Goal: Task Accomplishment & Management: Use online tool/utility

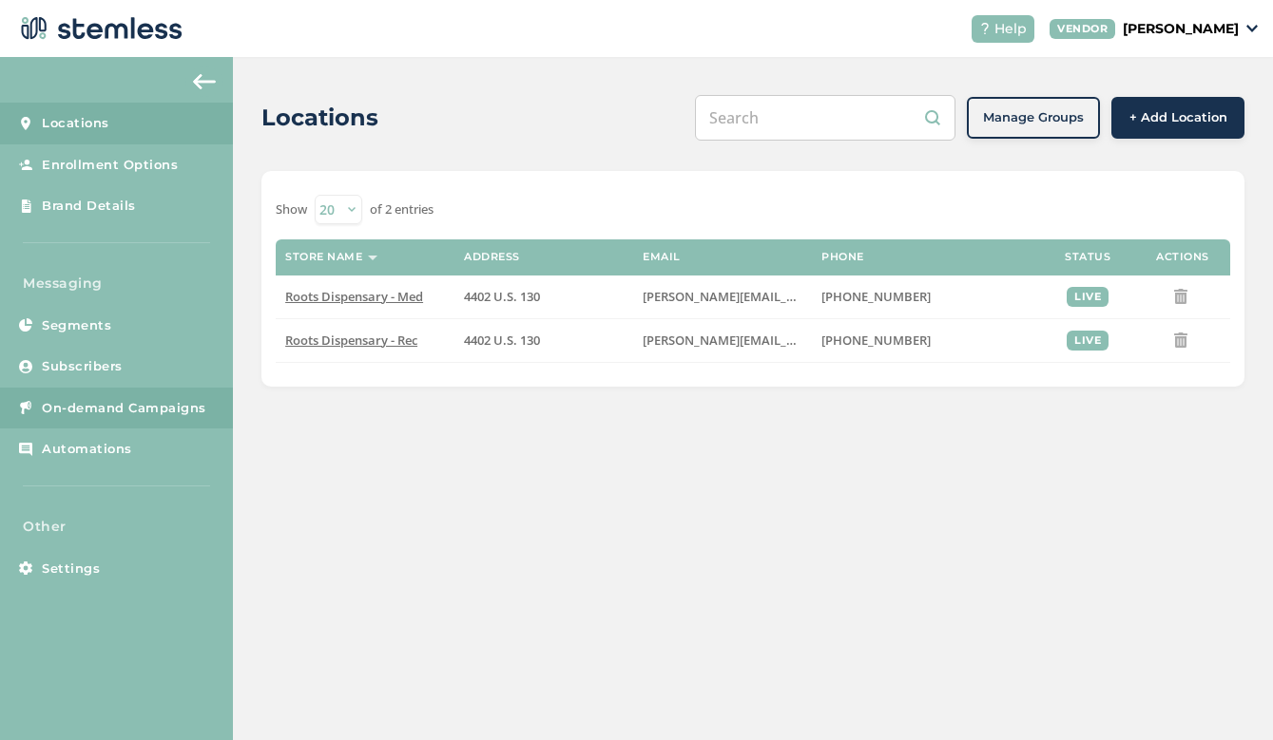
click at [111, 406] on span "On-demand Campaigns" at bounding box center [124, 408] width 164 height 19
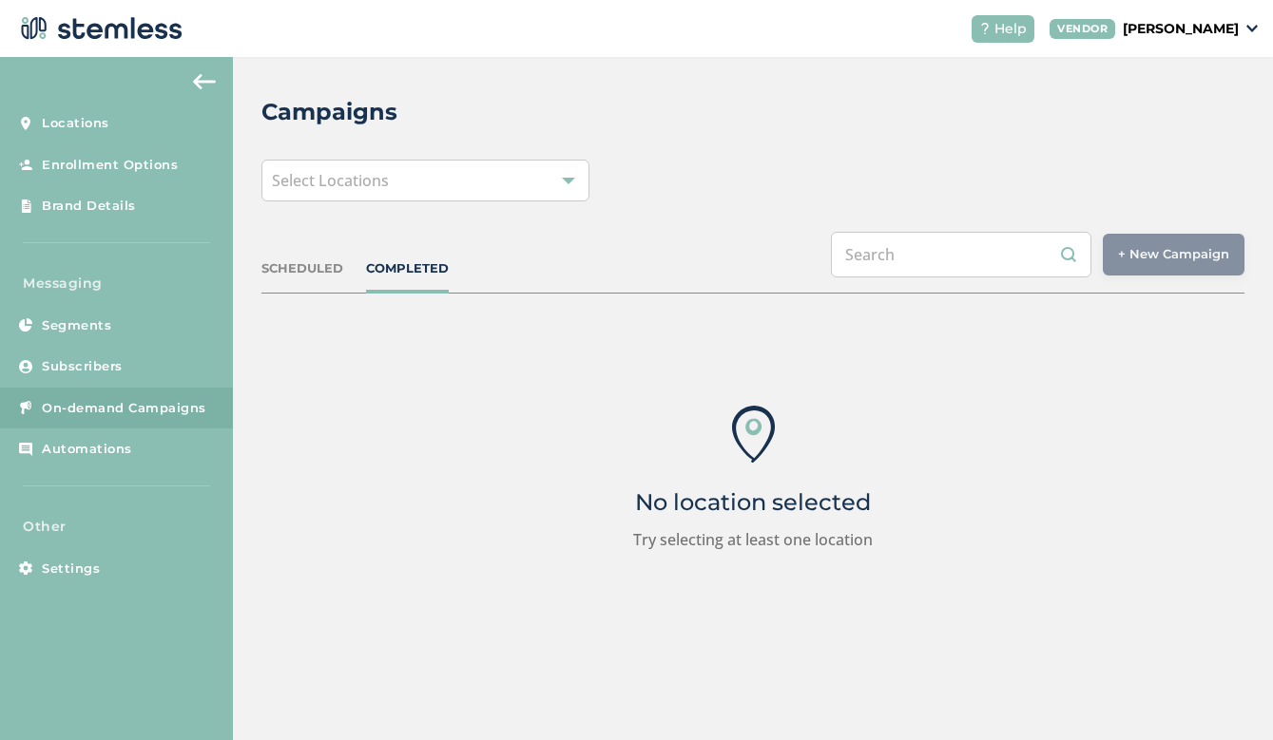
click at [371, 185] on span "Select Locations" at bounding box center [330, 180] width 117 height 21
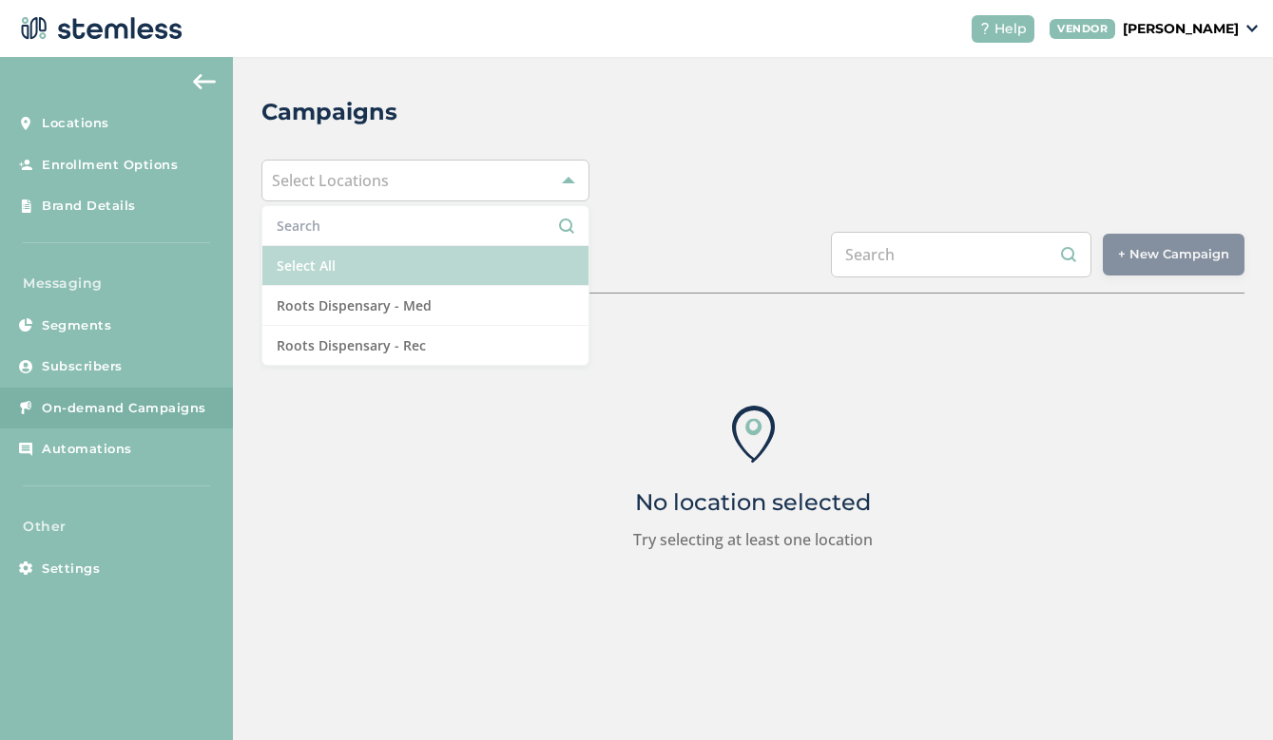
click at [369, 267] on li "Select All" at bounding box center [425, 266] width 326 height 40
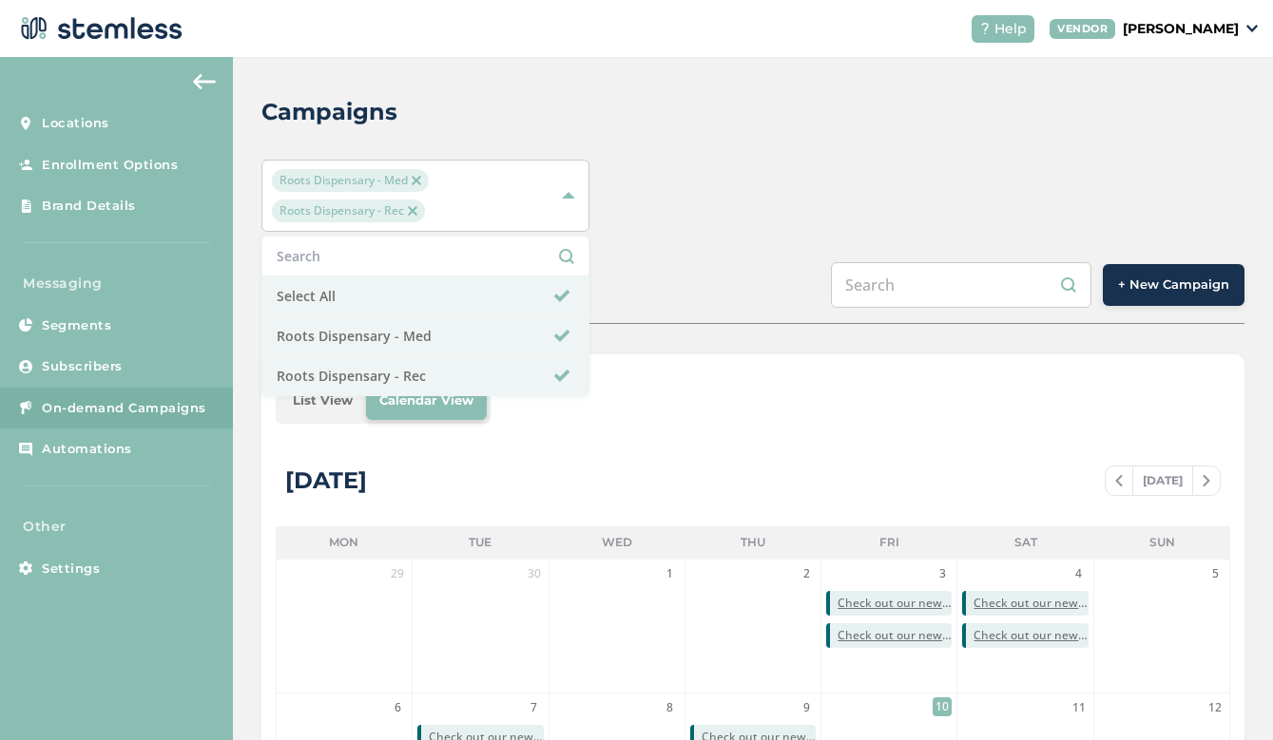
click at [1142, 296] on button "+ New Campaign" at bounding box center [1173, 285] width 142 height 42
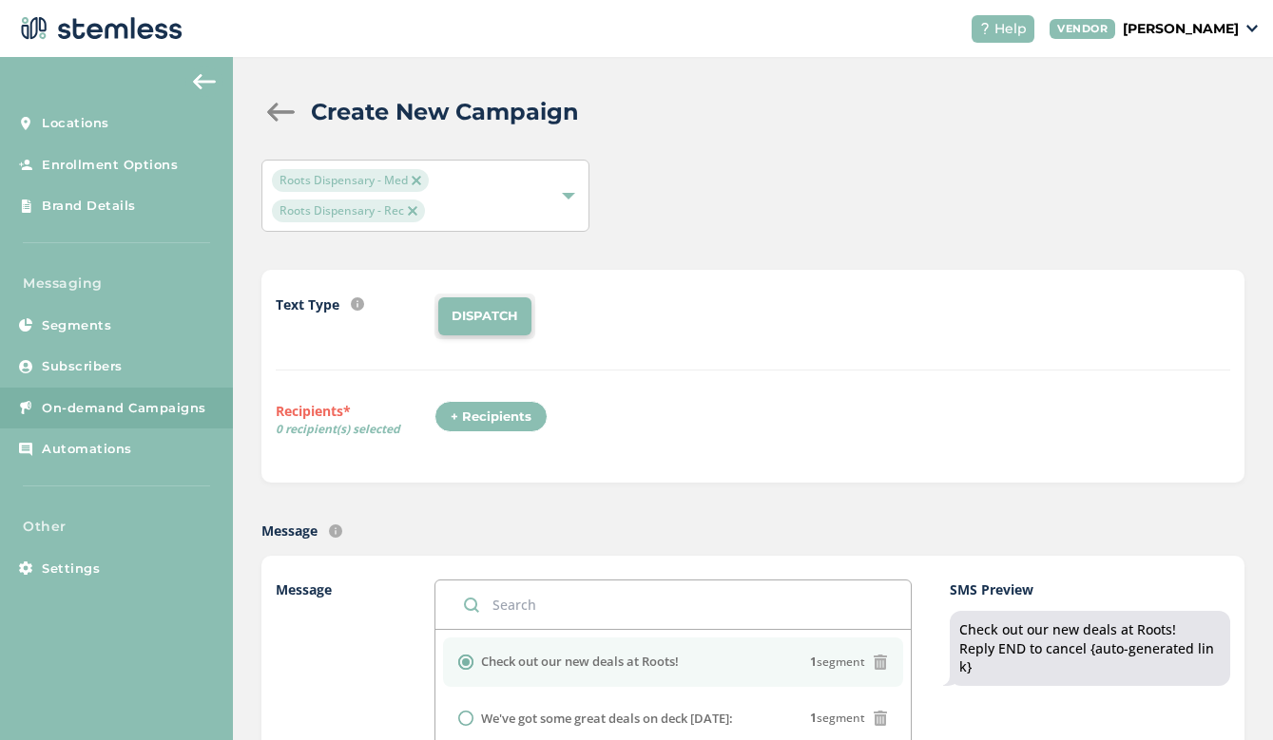
click at [495, 412] on div "+ Recipients" at bounding box center [490, 417] width 113 height 32
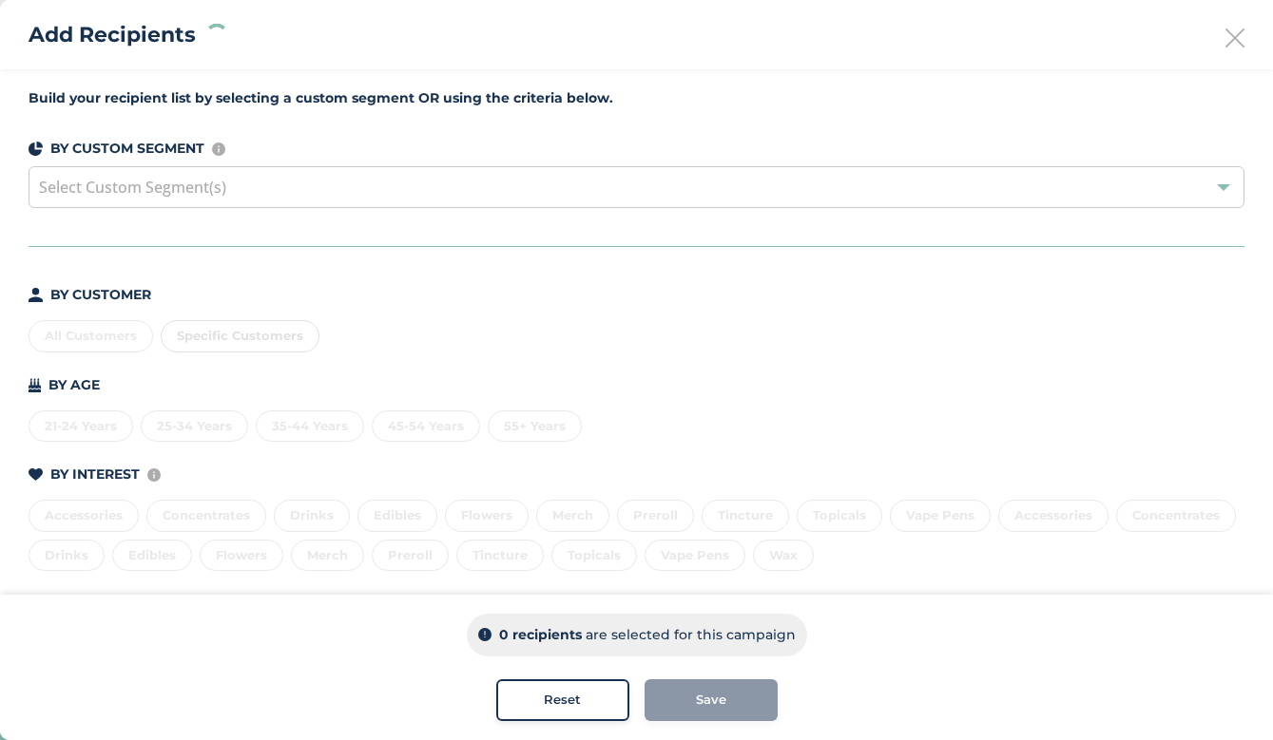
click at [100, 335] on div "All Customers Specific Customers" at bounding box center [637, 333] width 1216 height 40
click at [100, 335] on div "All Customers" at bounding box center [91, 336] width 124 height 32
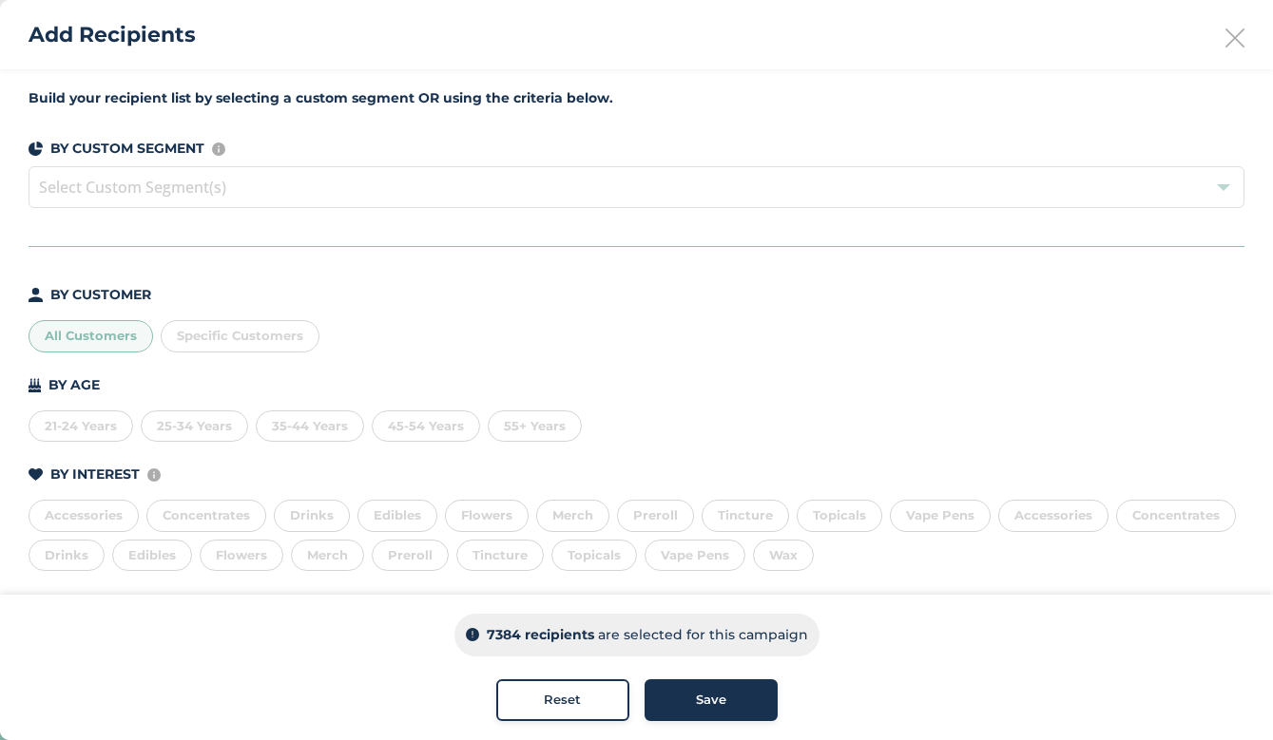
click at [708, 693] on span "Save" at bounding box center [711, 700] width 30 height 19
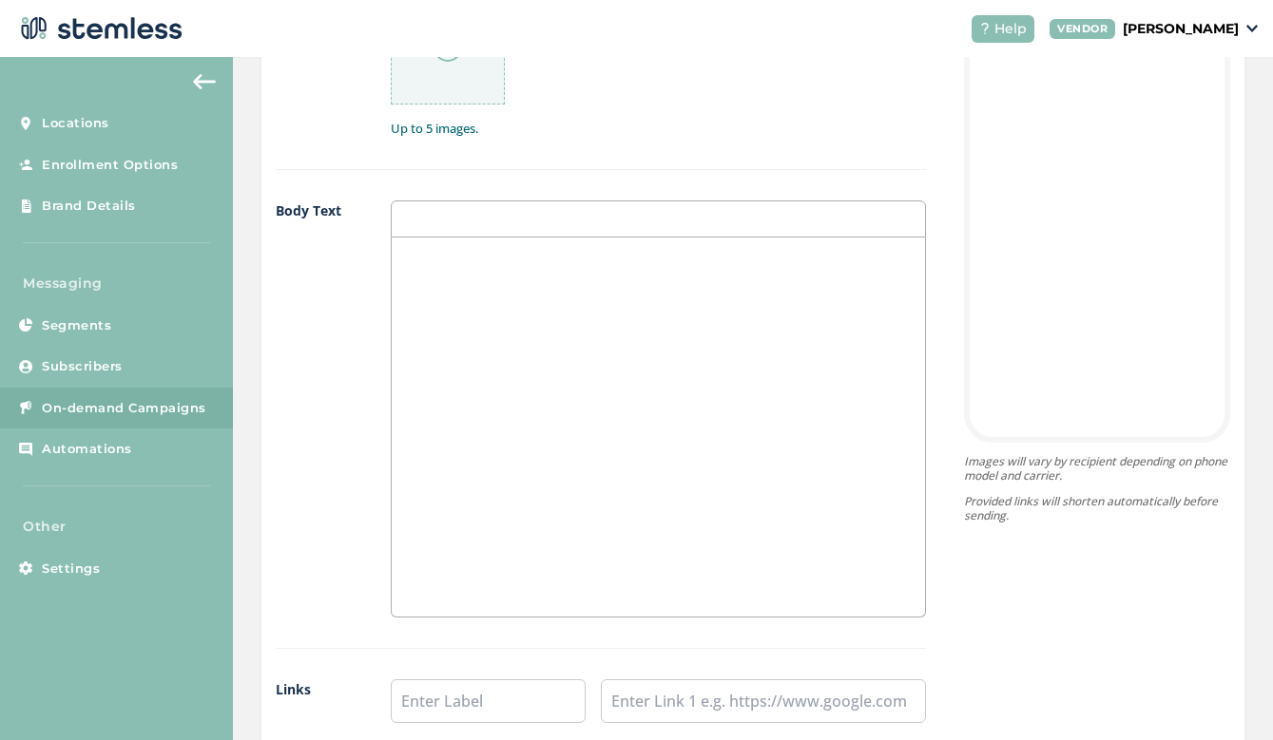
scroll to position [1123, 0]
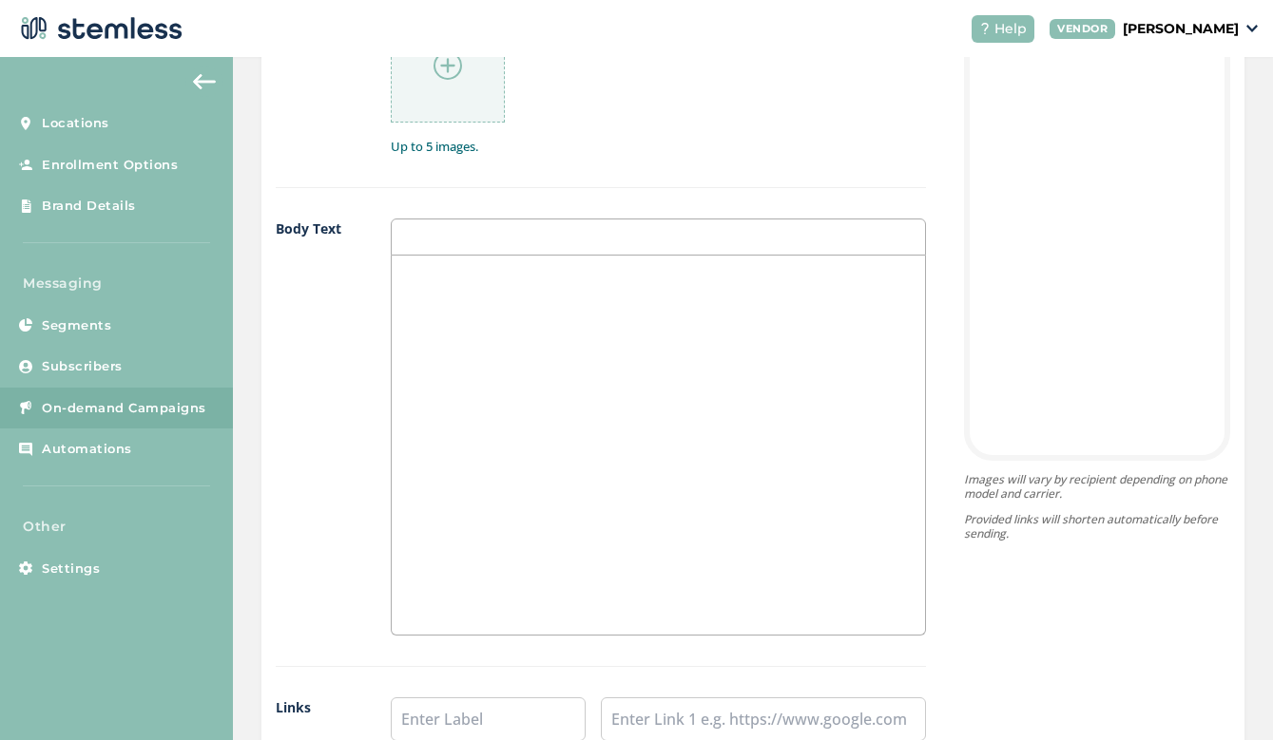
click at [450, 75] on img at bounding box center [447, 65] width 29 height 29
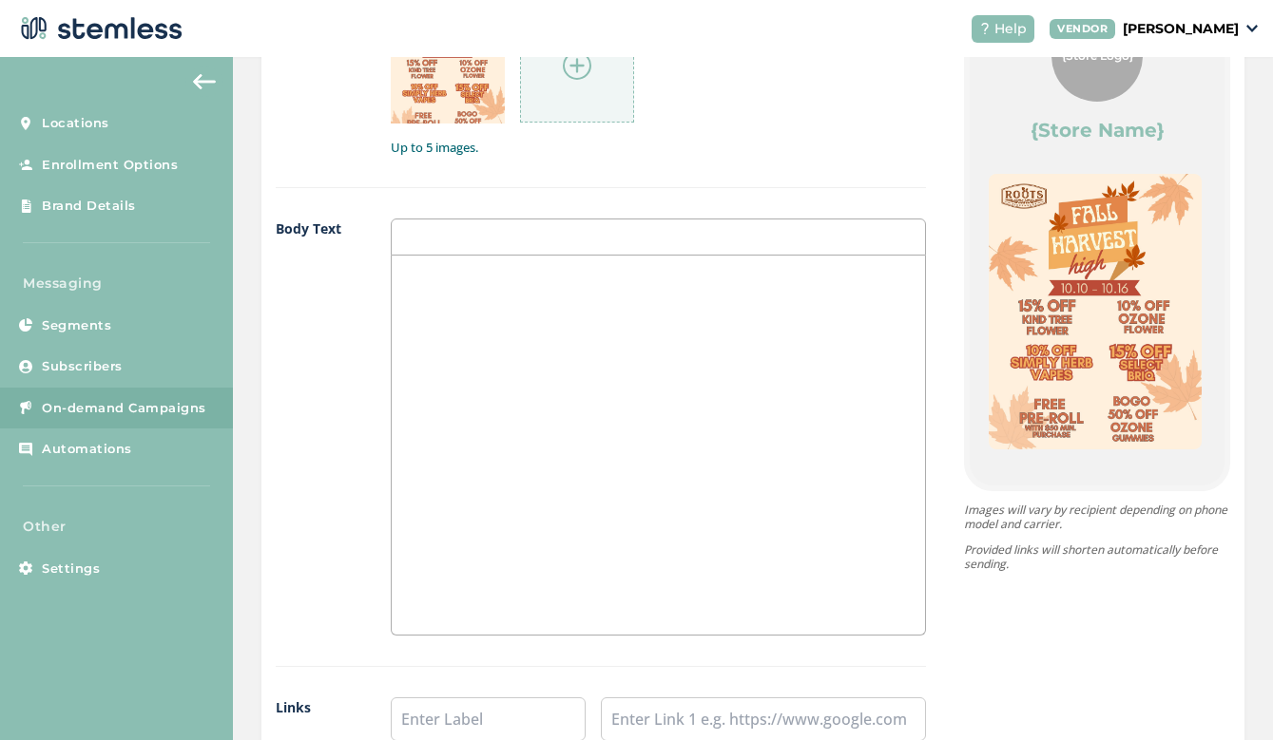
click at [764, 384] on div at bounding box center [658, 445] width 533 height 379
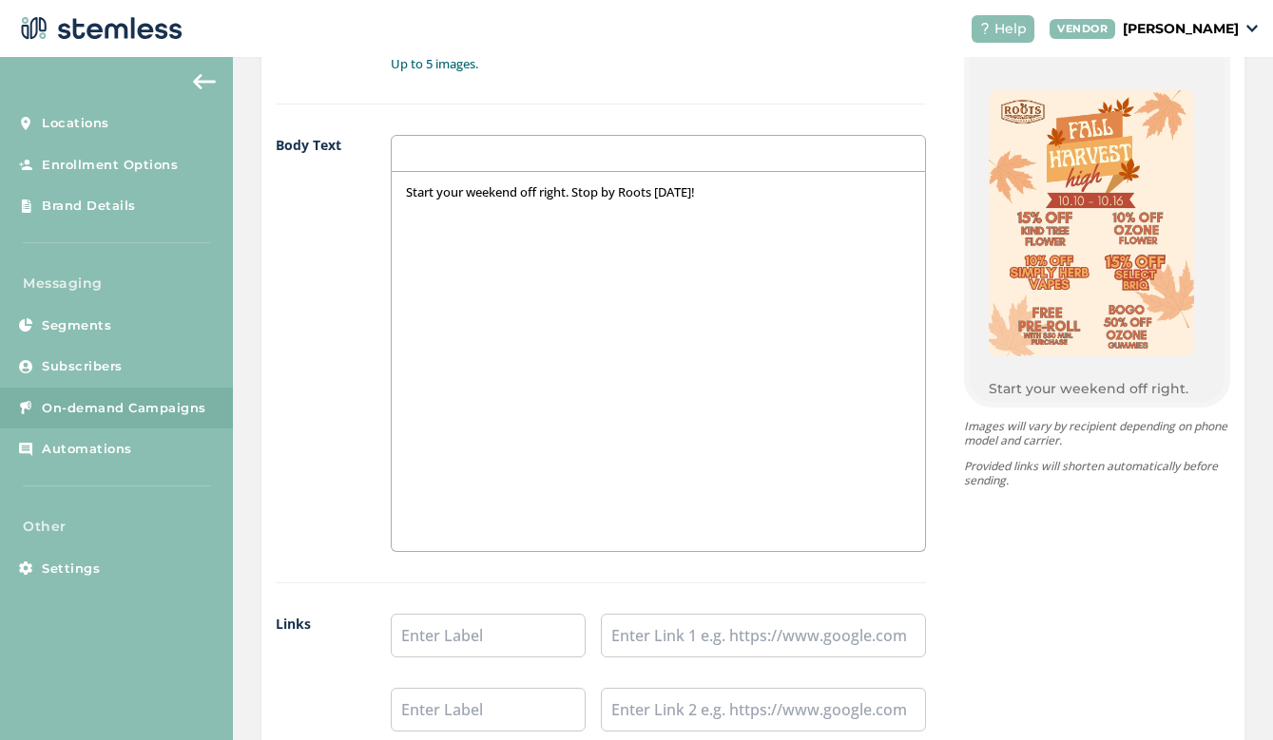
scroll to position [1300, 0]
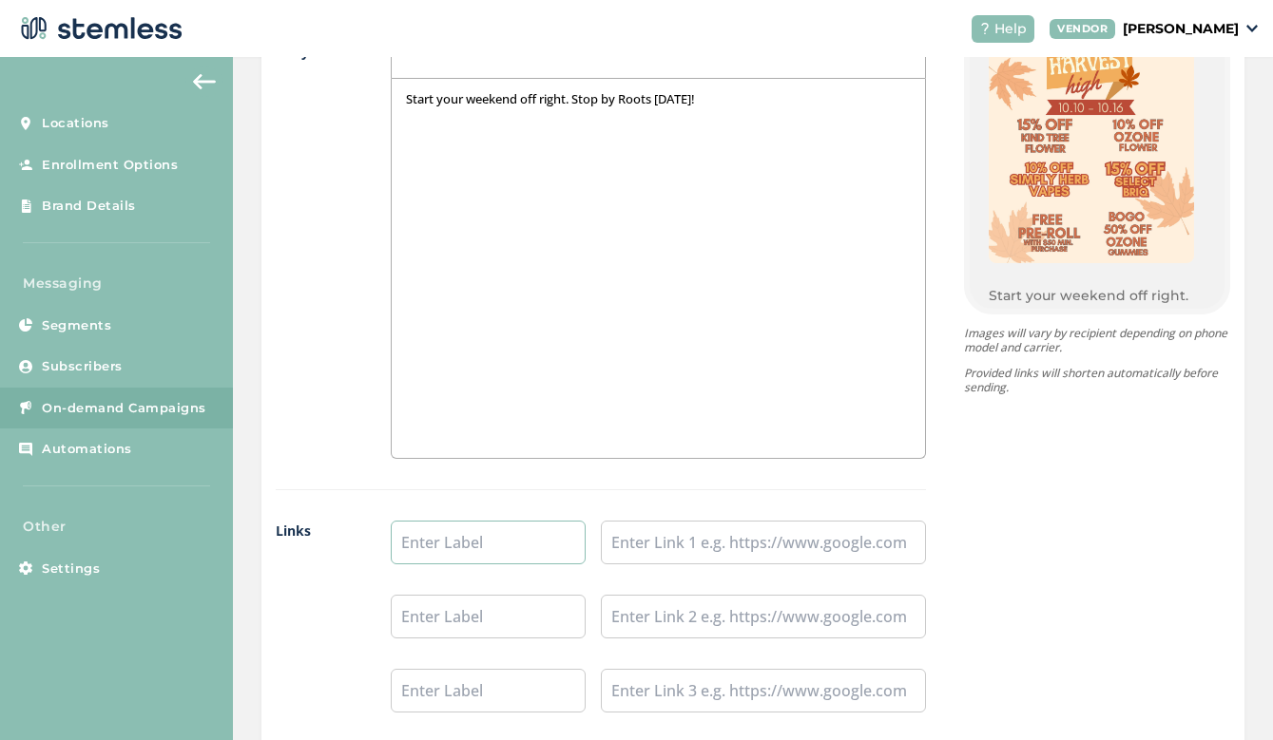
click at [507, 548] on input "text" at bounding box center [488, 543] width 195 height 44
type input "Shop Rec"
type input "Shop Med"
click at [661, 546] on input "text" at bounding box center [763, 543] width 325 height 44
paste input "[URL][DOMAIN_NAME]"
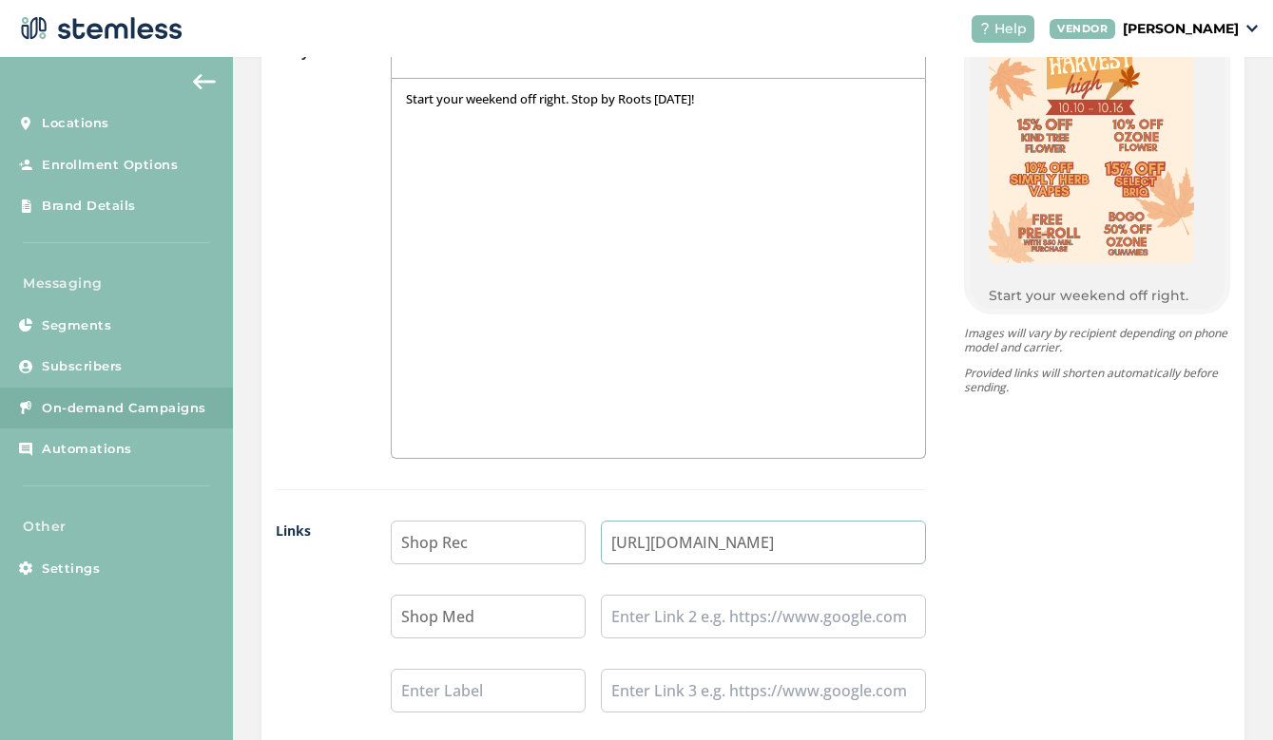
type input "[URL][DOMAIN_NAME]"
click at [649, 611] on input "text" at bounding box center [763, 617] width 325 height 44
paste input "[URL][DOMAIN_NAME]"
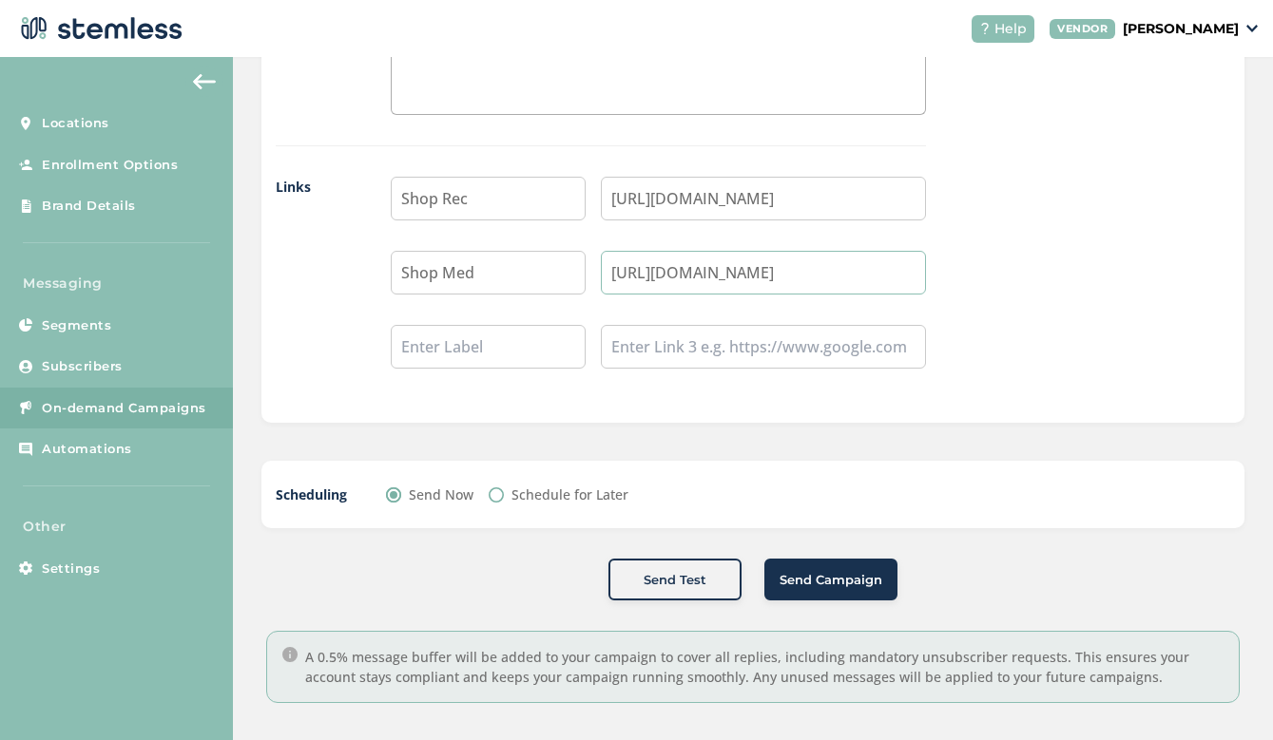
scroll to position [1643, 0]
type input "[URL][DOMAIN_NAME]"
click at [816, 581] on span "Send Campaign" at bounding box center [830, 581] width 103 height 19
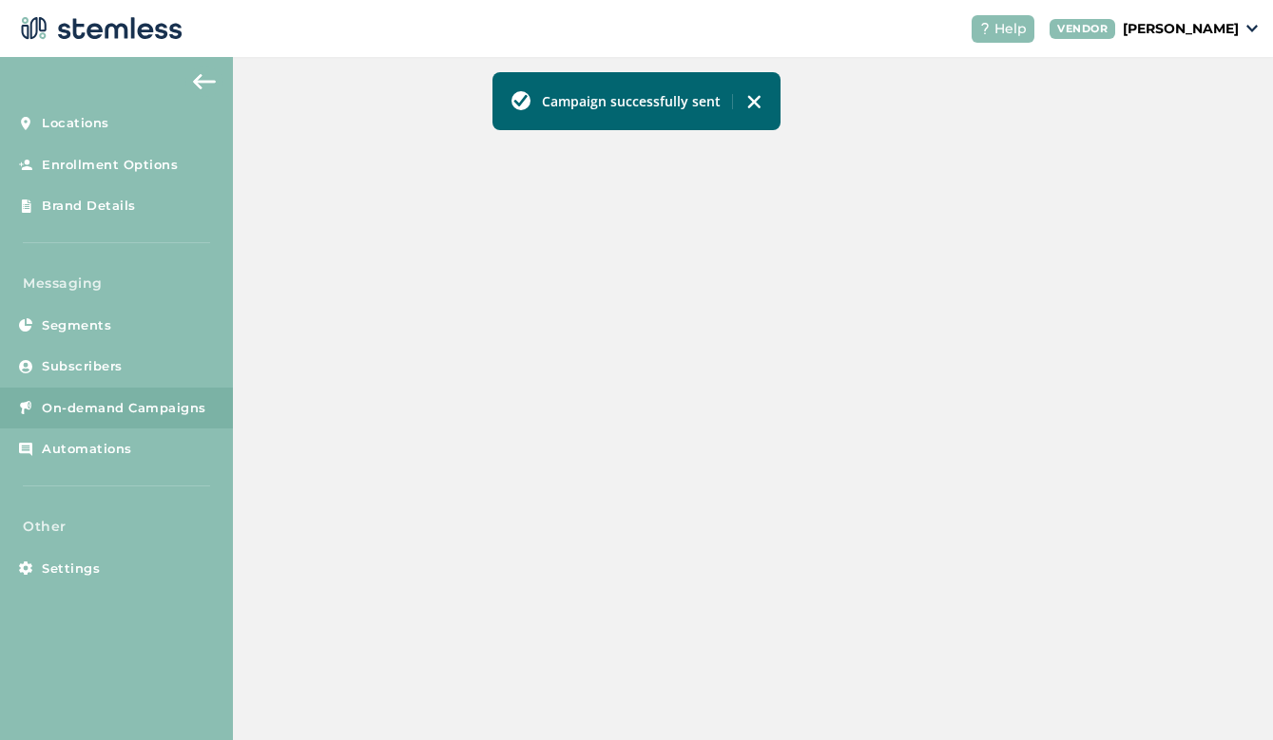
scroll to position [550, 0]
